Goal: Task Accomplishment & Management: Use online tool/utility

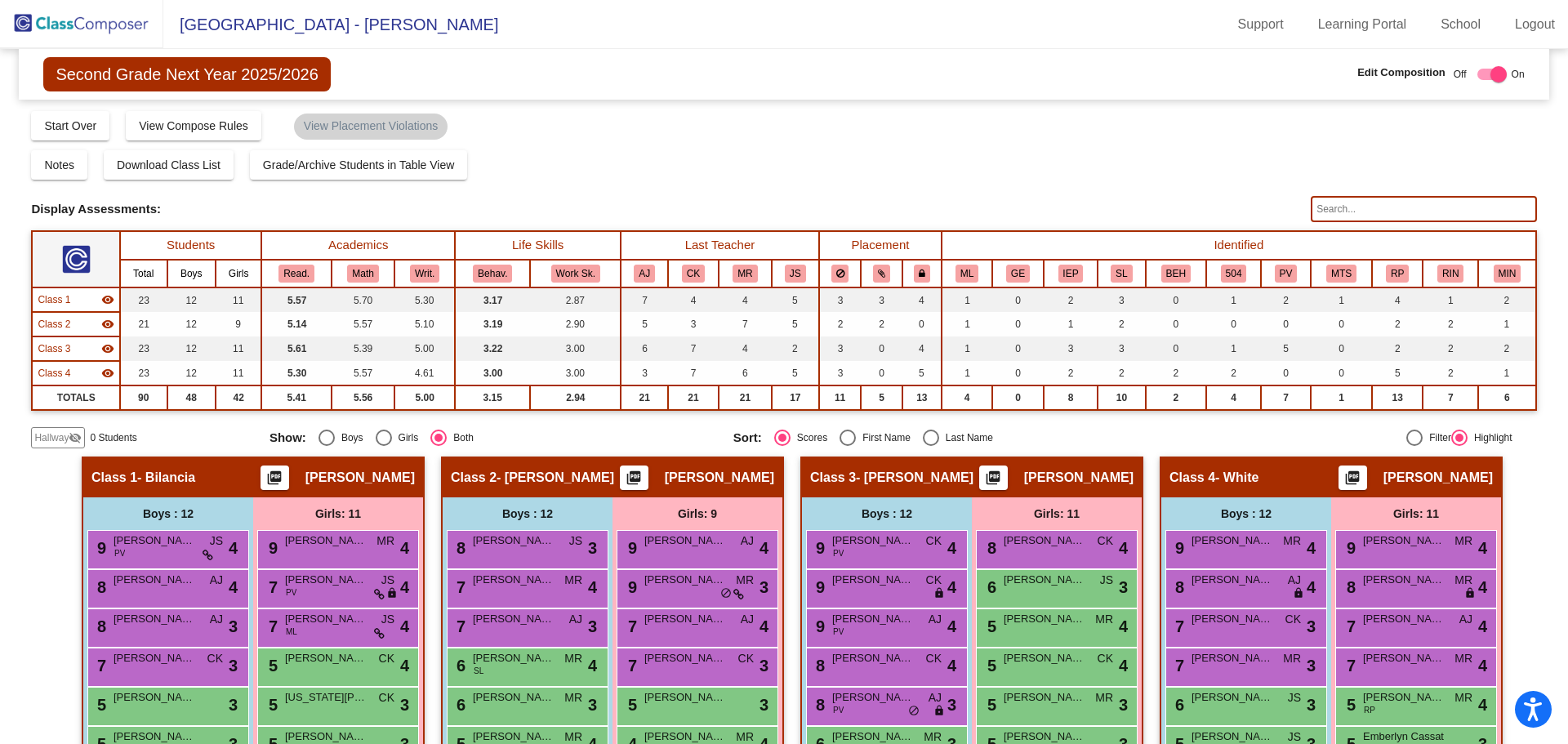
scroll to position [283, 0]
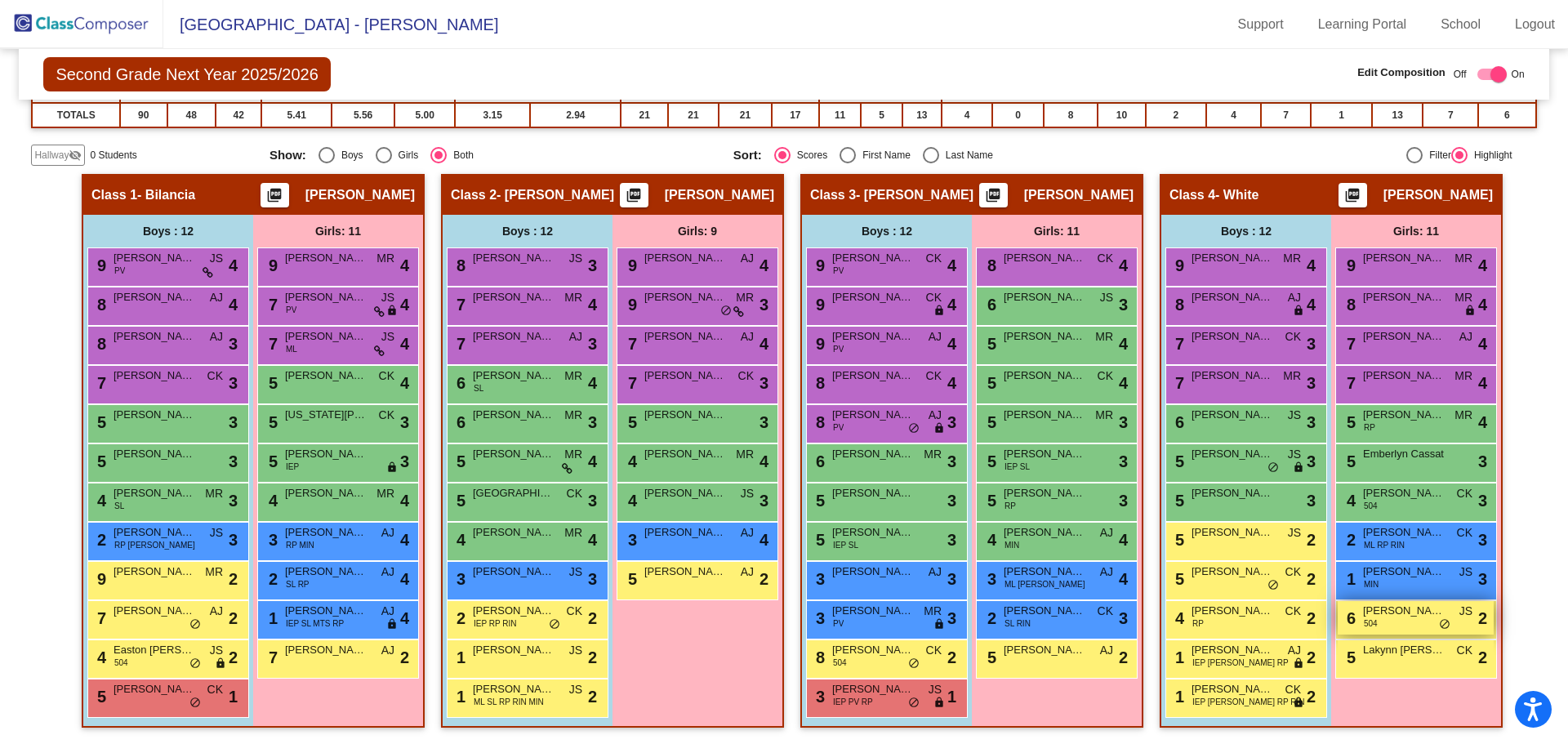
click at [1391, 618] on span "[PERSON_NAME]" at bounding box center [1403, 610] width 81 height 16
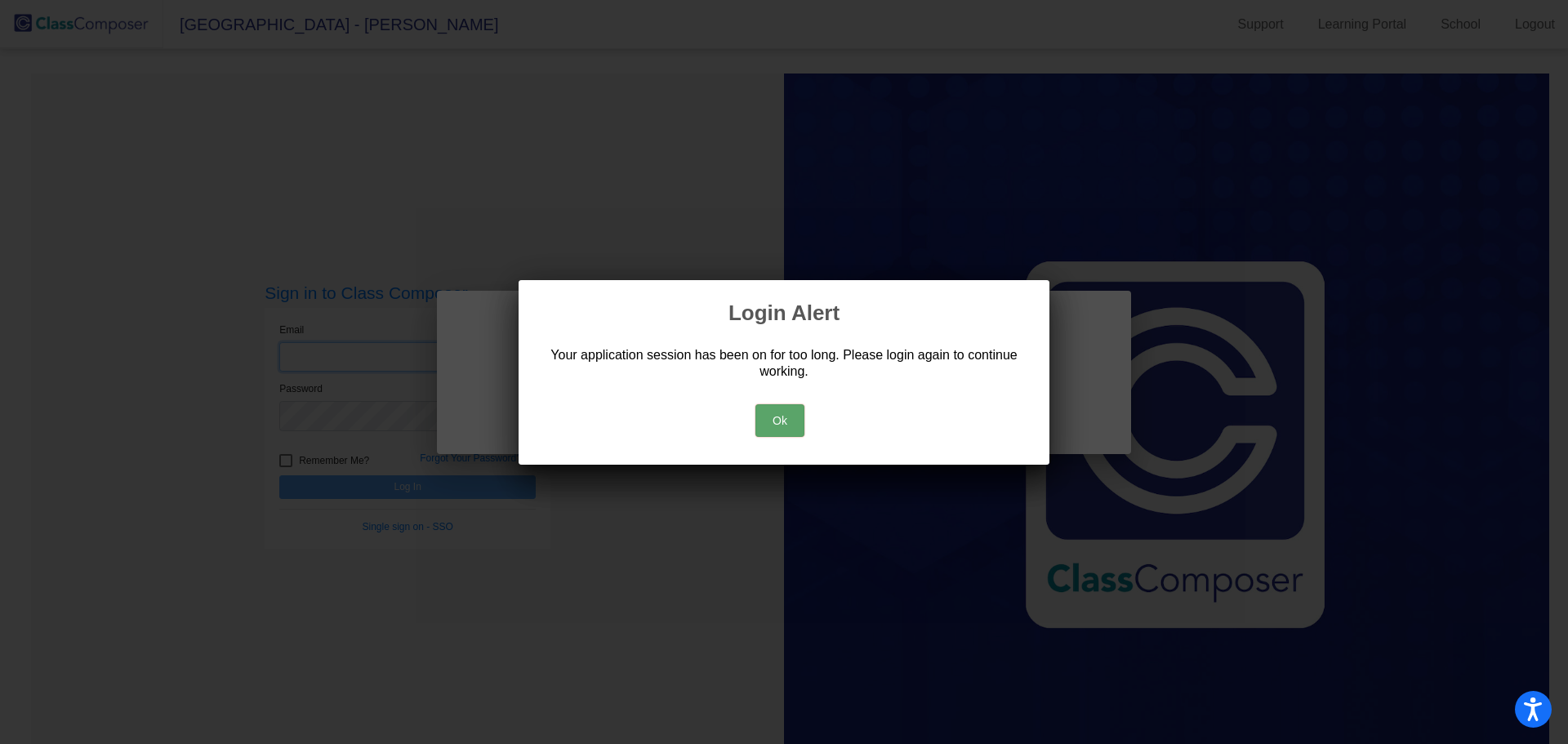
type input "[PERSON_NAME][EMAIL_ADDRESS][PERSON_NAME][DOMAIN_NAME]"
click at [775, 420] on button "Ok" at bounding box center [780, 421] width 49 height 33
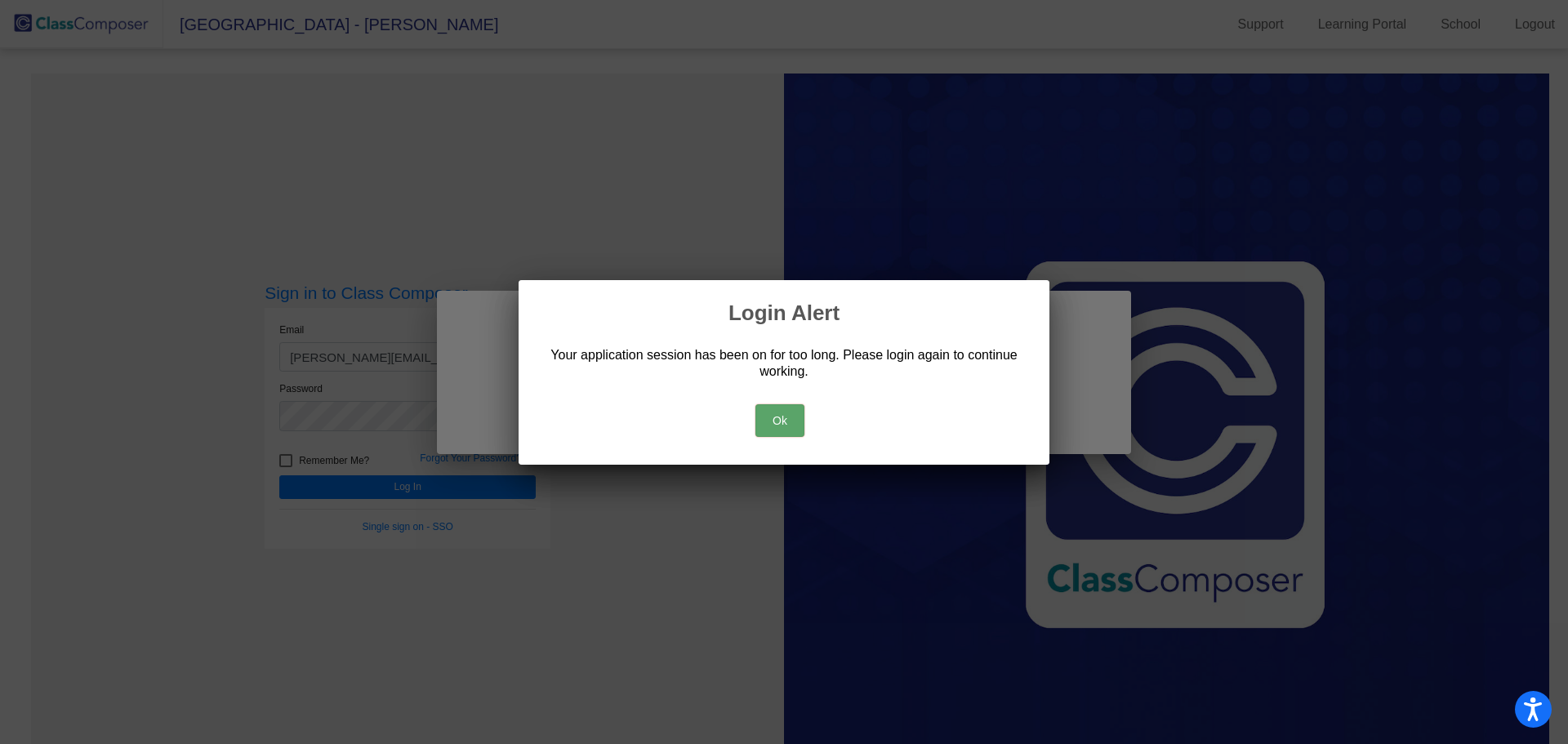
click at [777, 415] on button "Ok" at bounding box center [780, 421] width 49 height 33
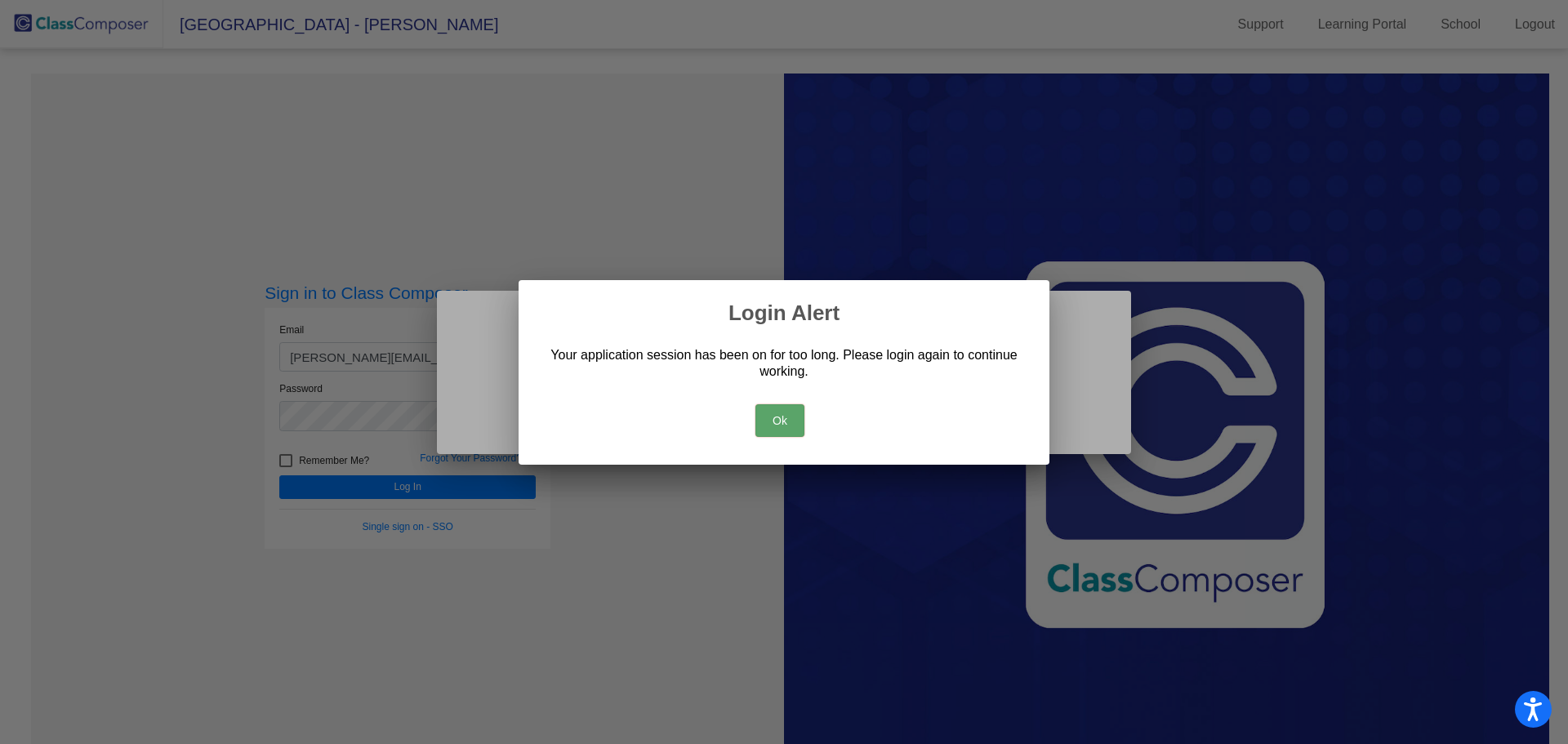
click at [777, 414] on button "Ok" at bounding box center [780, 421] width 49 height 33
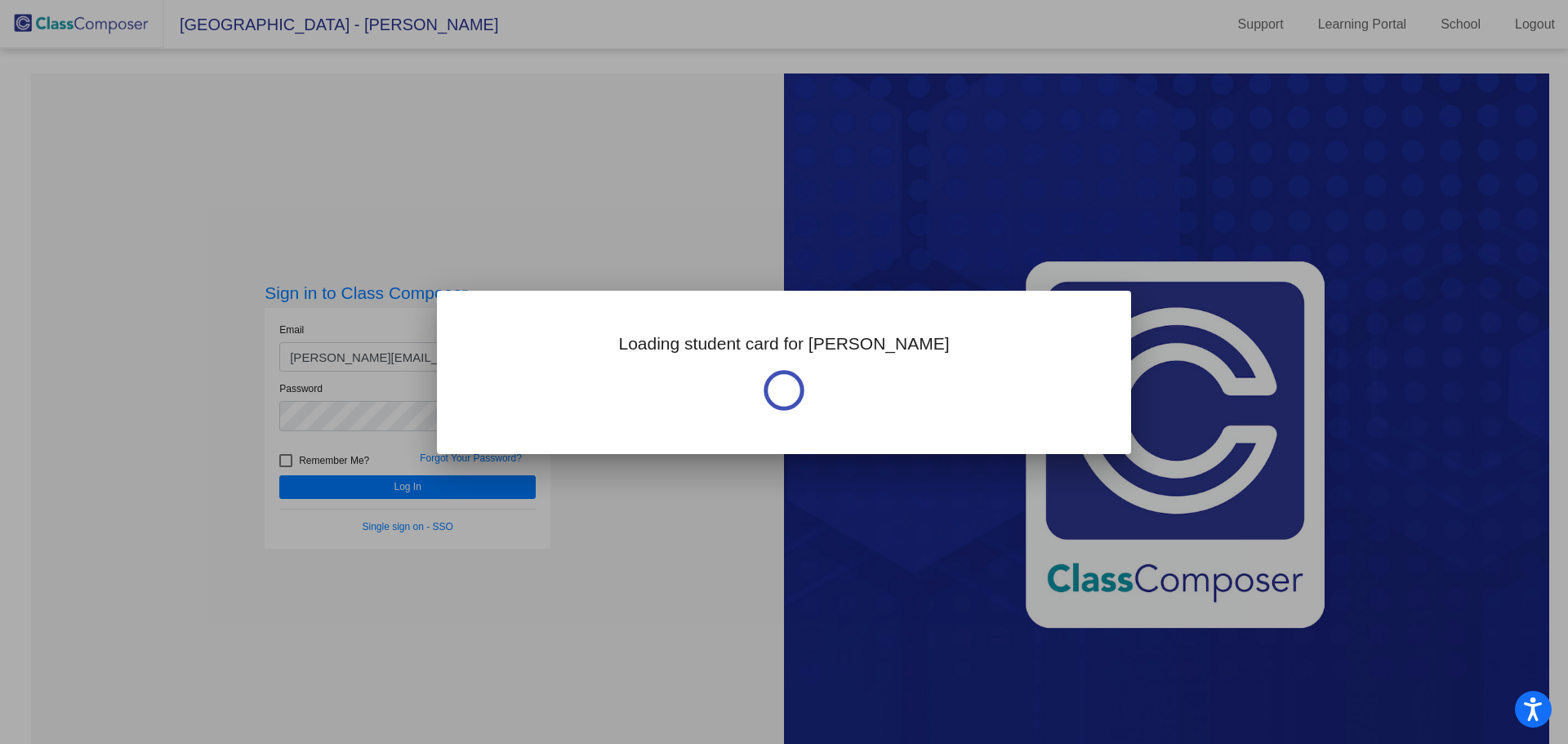
click at [730, 529] on div at bounding box center [784, 372] width 1568 height 744
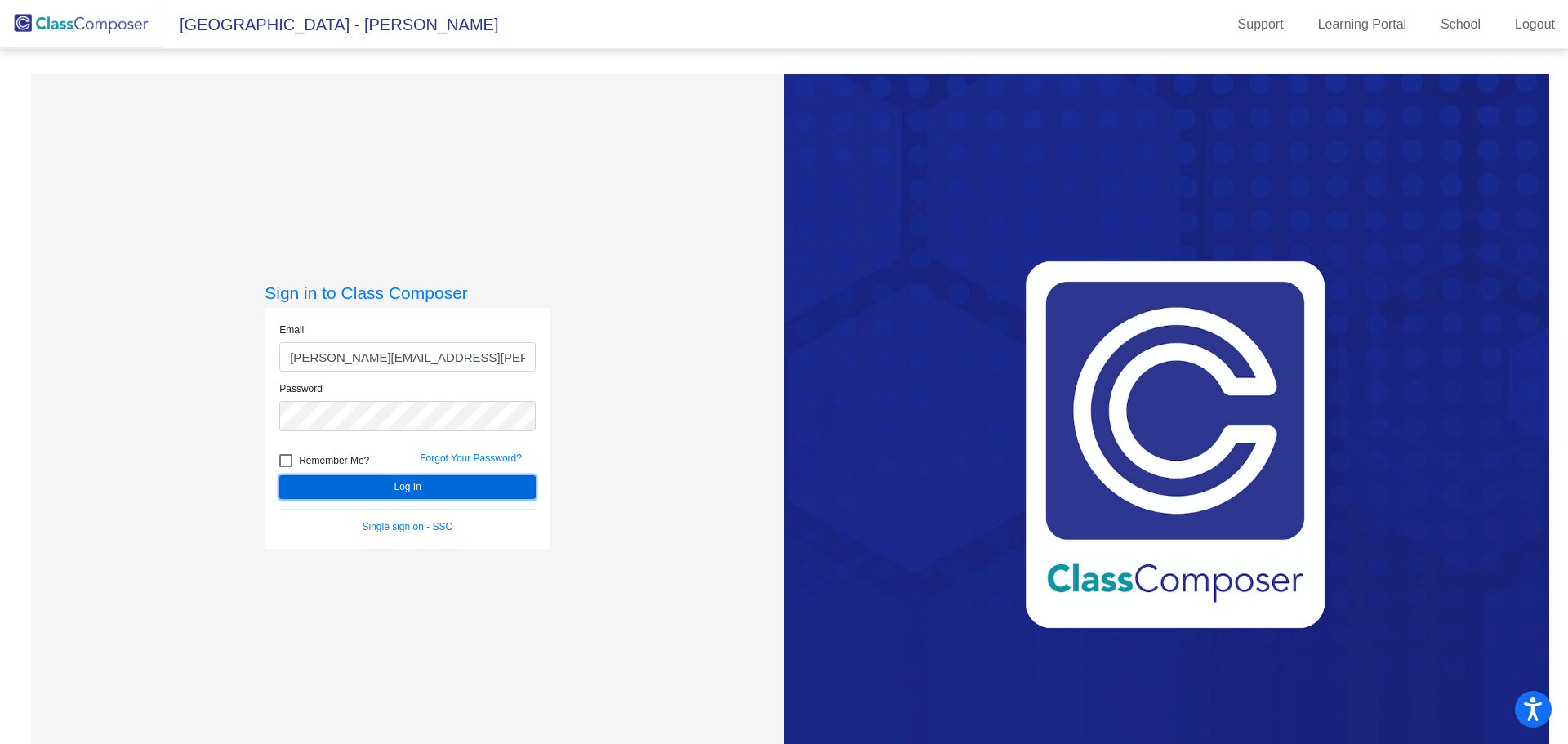
click at [399, 487] on button "Log In" at bounding box center [407, 487] width 256 height 23
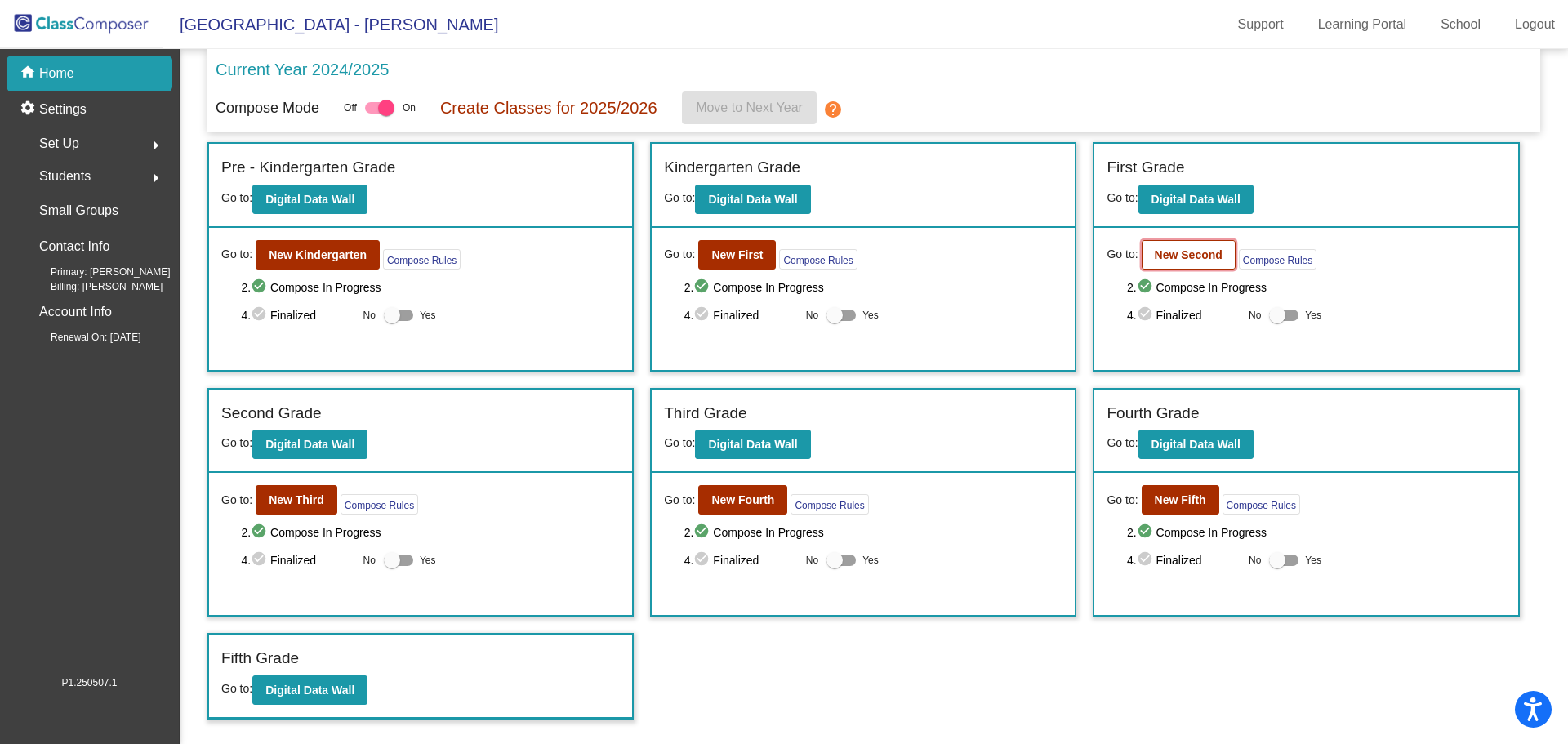
click at [1201, 258] on b "New Second" at bounding box center [1188, 255] width 68 height 13
